Goal: Task Accomplishment & Management: Use online tool/utility

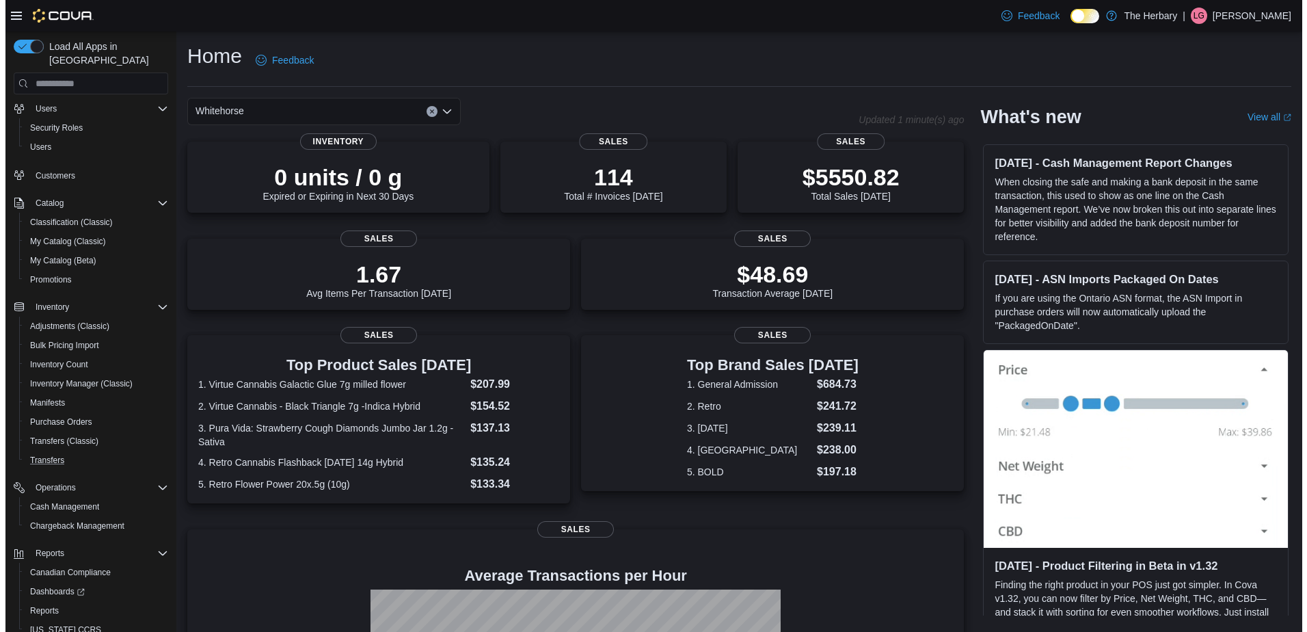
scroll to position [75, 0]
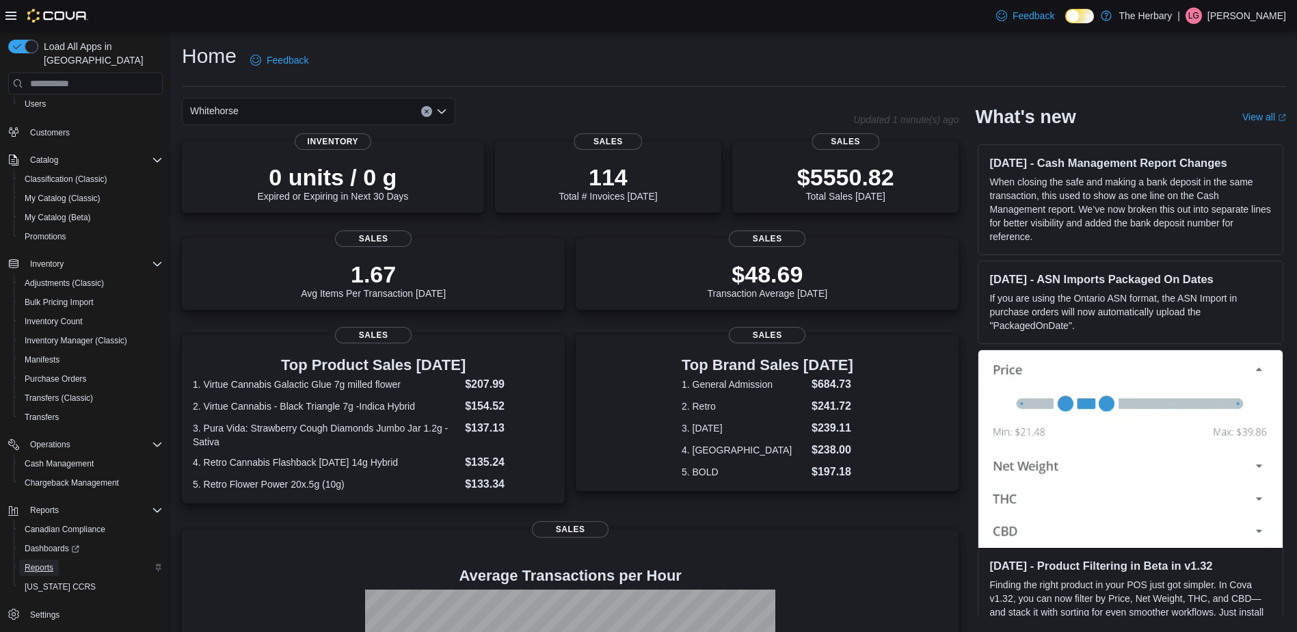
click at [43, 562] on span "Reports" at bounding box center [39, 567] width 29 height 11
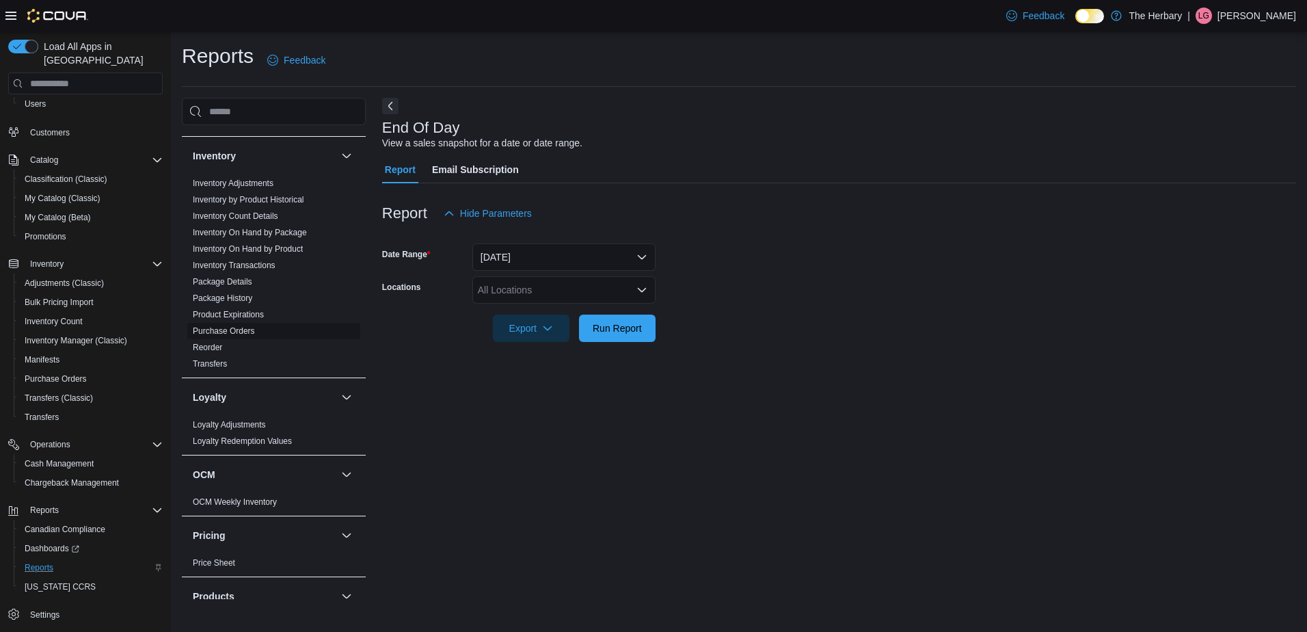
scroll to position [339, 0]
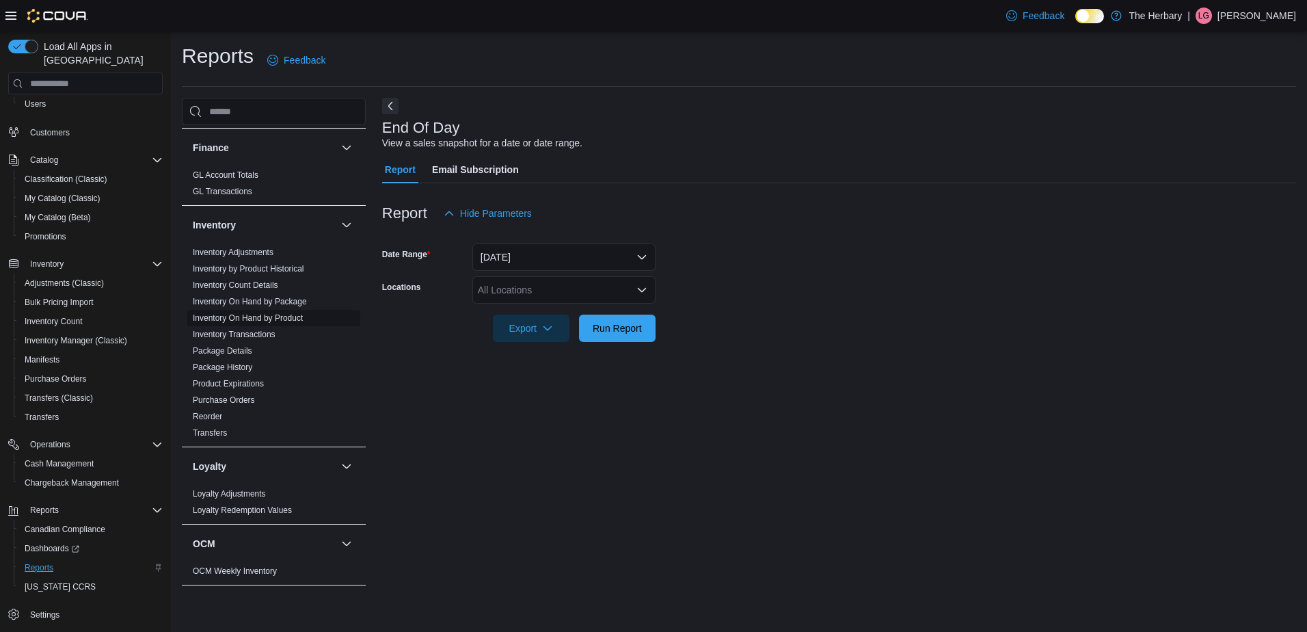
click at [295, 313] on link "Inventory On Hand by Product" at bounding box center [248, 318] width 110 height 10
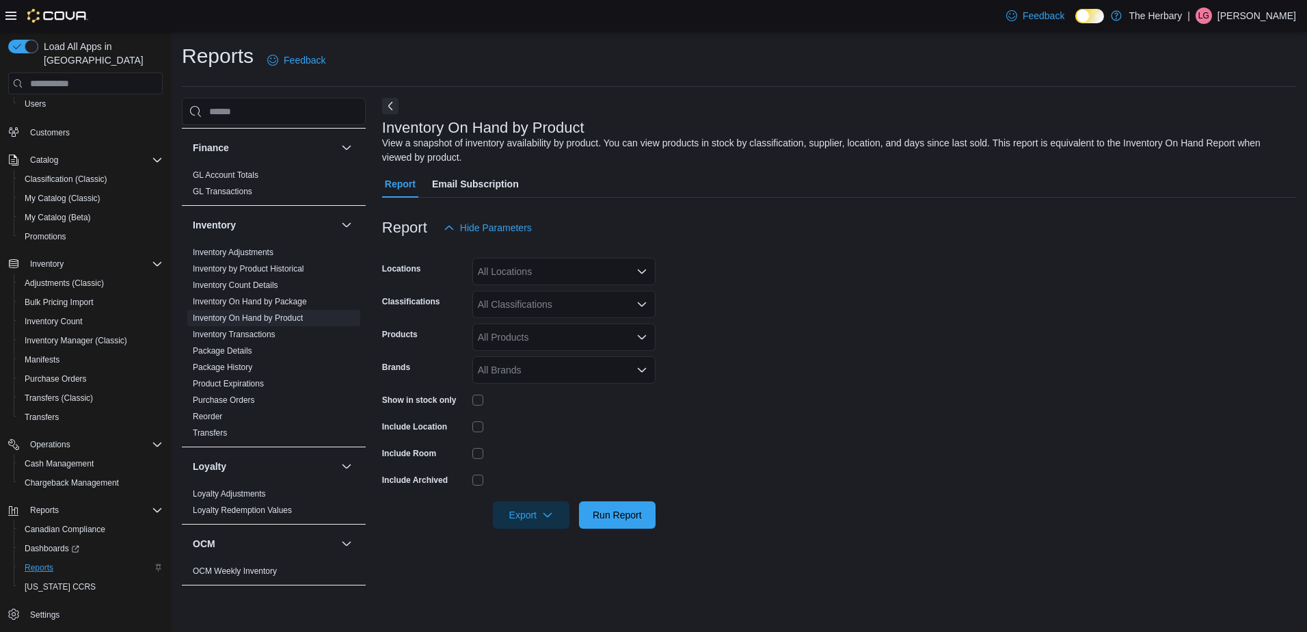
click at [644, 272] on icon "Open list of options" at bounding box center [642, 271] width 8 height 4
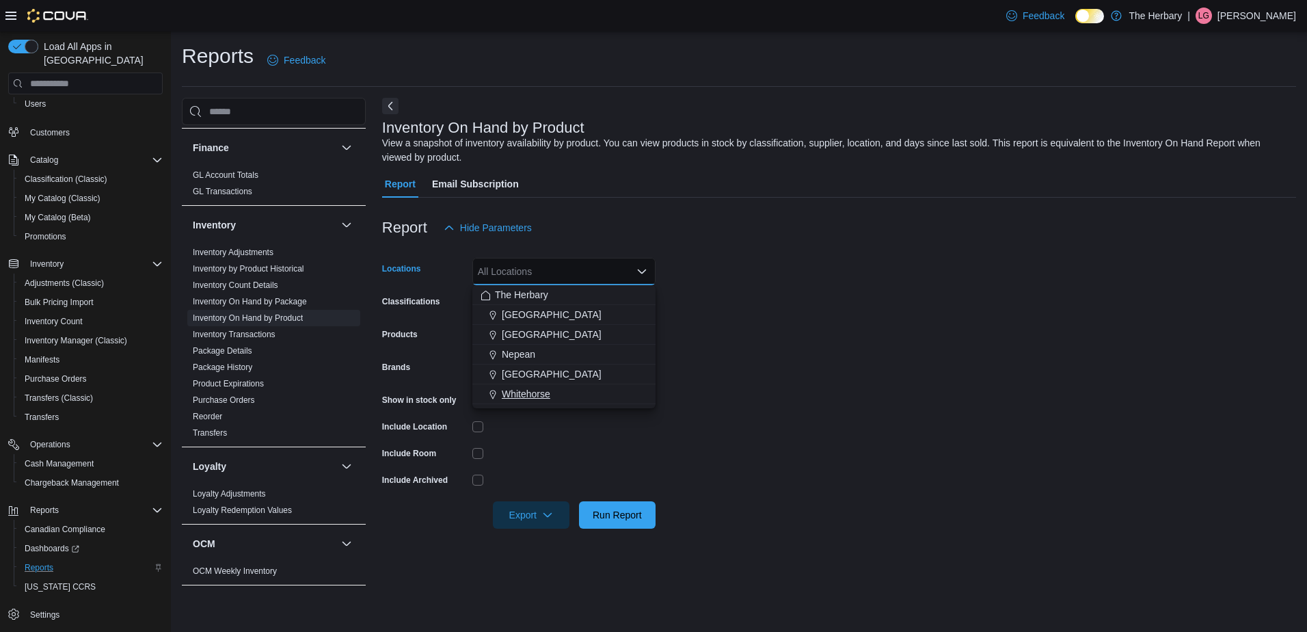
click at [530, 395] on span "Whitehorse" at bounding box center [526, 394] width 49 height 14
click at [838, 260] on form "Locations Whitehorse Combo box. Selected. Whitehorse. Press Backspace to delete…" at bounding box center [839, 384] width 914 height 287
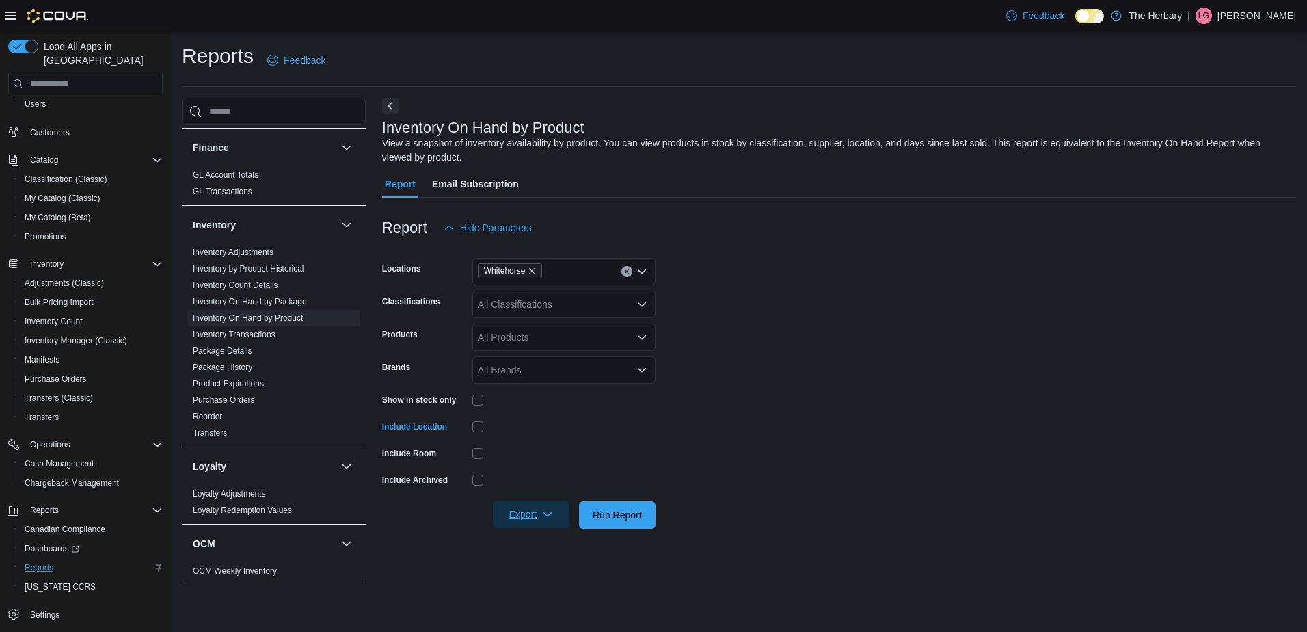
click at [536, 513] on span "Export" at bounding box center [531, 513] width 60 height 27
click at [528, 540] on span "Export to Excel" at bounding box center [533, 542] width 62 height 11
